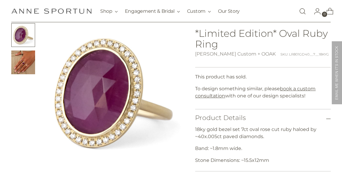
scroll to position [40, 0]
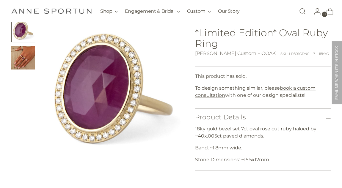
click at [24, 63] on img "Change image to image 2" at bounding box center [23, 58] width 24 height 24
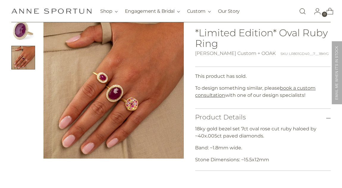
click at [304, 9] on link "Open search modal" at bounding box center [303, 11] width 12 height 12
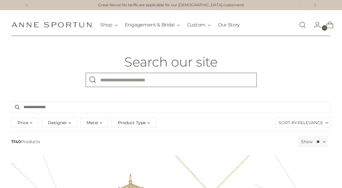
click at [203, 76] on input "What are you looking for?" at bounding box center [171, 80] width 171 height 14
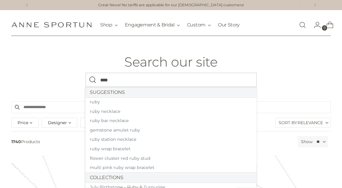
type input "****"
click at [86, 73] on button "Search" at bounding box center [93, 80] width 14 height 14
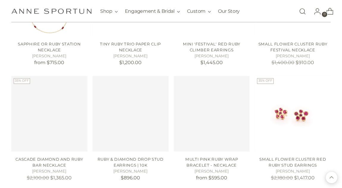
scroll to position [440, 0]
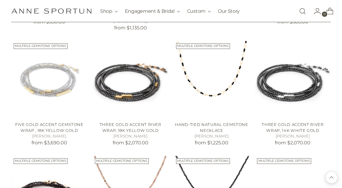
scroll to position [816, 0]
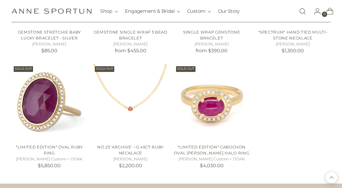
scroll to position [1127, 0]
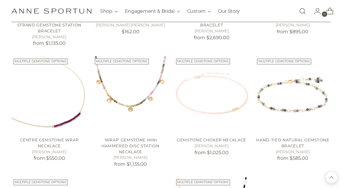
scroll to position [669, 0]
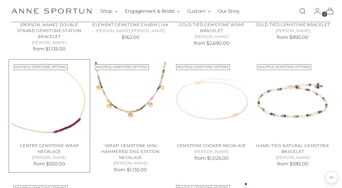
click at [0, 0] on img "Centre Gemstone Wrap Necklace" at bounding box center [0, 0] width 0 height 0
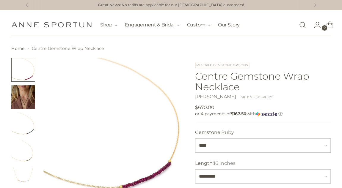
click at [29, 103] on img "Change image to image 2" at bounding box center [23, 97] width 24 height 24
